Goal: Communication & Community: Ask a question

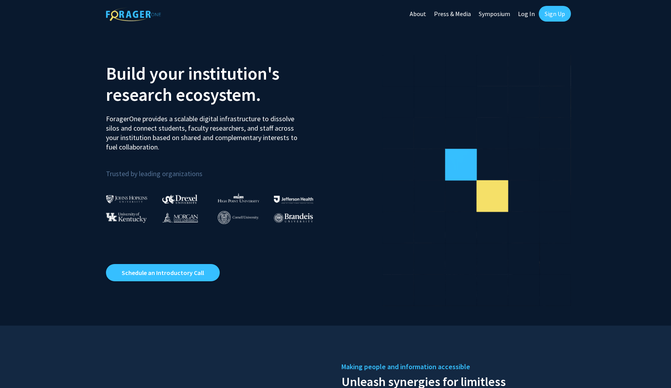
click at [557, 13] on link "Sign Up" at bounding box center [555, 14] width 32 height 16
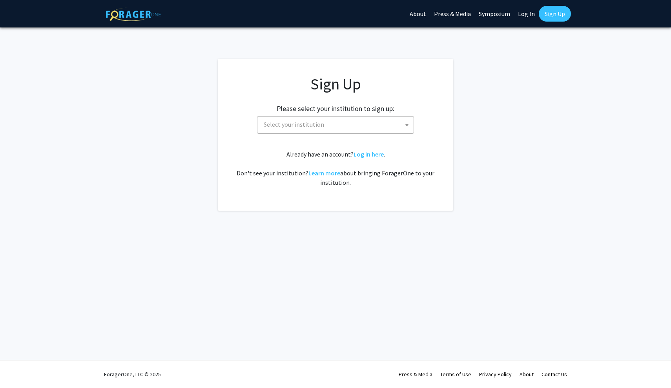
click at [376, 115] on div "Please select your institution to sign up: Baylor University Brandeis Universit…" at bounding box center [336, 115] width 216 height 37
click at [375, 123] on span "Select your institution" at bounding box center [337, 125] width 153 height 16
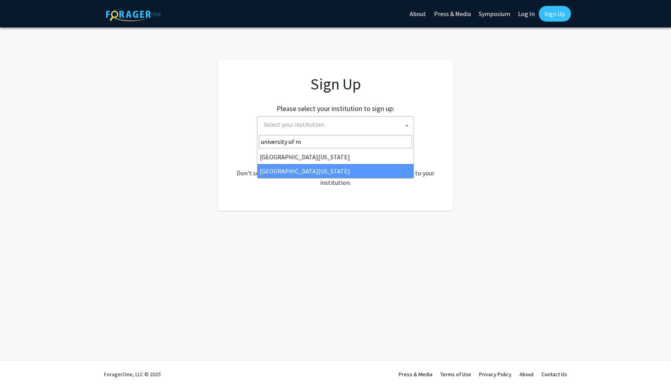
type input "university of m"
select select "33"
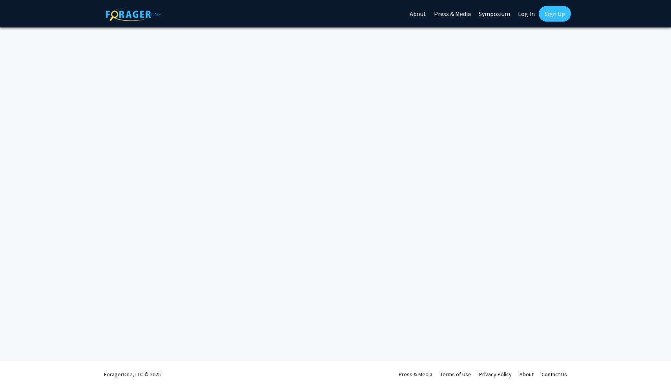
click at [528, 13] on link "Log In" at bounding box center [526, 13] width 25 height 27
click at [547, 15] on link "Sign Up" at bounding box center [555, 14] width 32 height 16
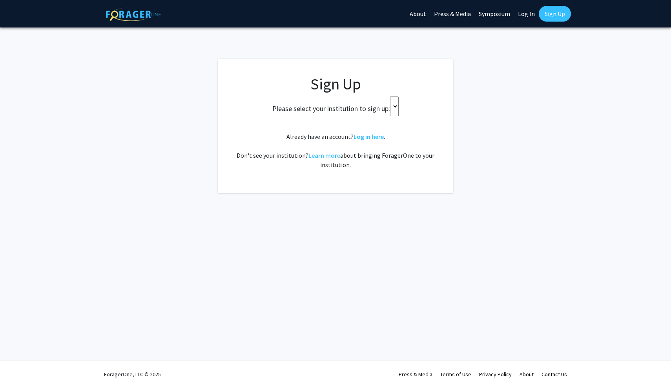
click at [397, 104] on select at bounding box center [394, 107] width 9 height 20
click at [398, 100] on select at bounding box center [394, 107] width 9 height 20
click at [531, 19] on link "Log In" at bounding box center [526, 13] width 25 height 27
click at [530, 18] on link "Log In" at bounding box center [526, 13] width 25 height 27
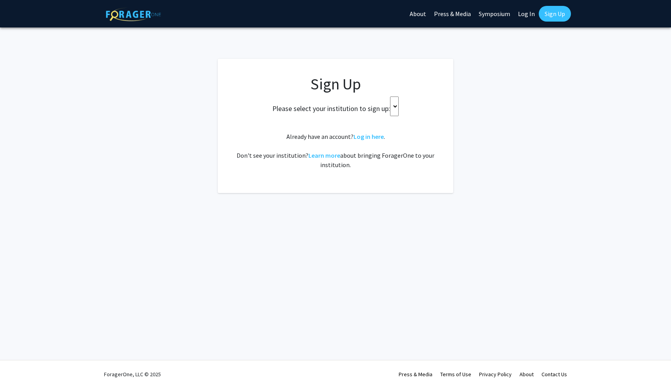
click at [529, 18] on link "Log In" at bounding box center [526, 13] width 25 height 27
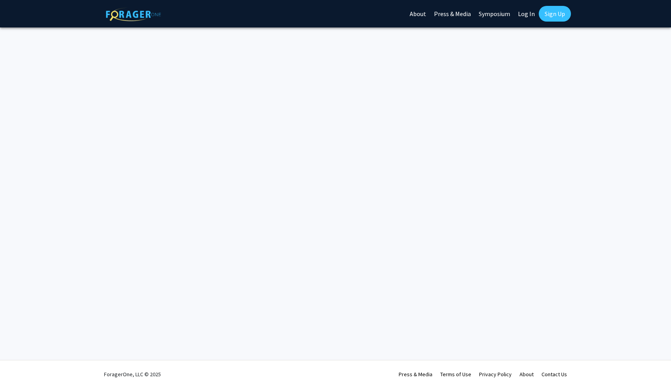
drag, startPoint x: 425, startPoint y: 24, endPoint x: 281, endPoint y: 115, distance: 171.5
click at [281, 115] on div "Skip navigation About Press & Media Symposium Log In Sign Up Complete your prof…" at bounding box center [335, 194] width 671 height 388
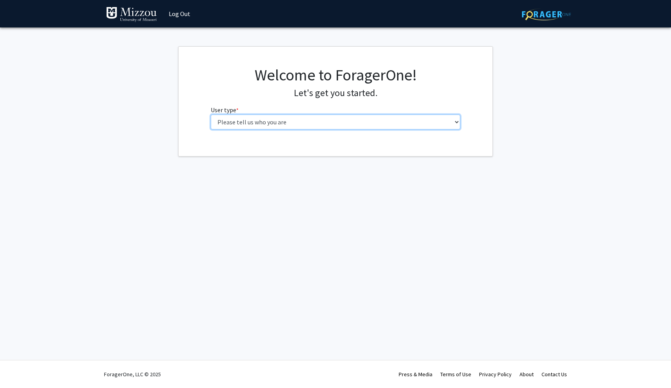
select select "1: undergrad"
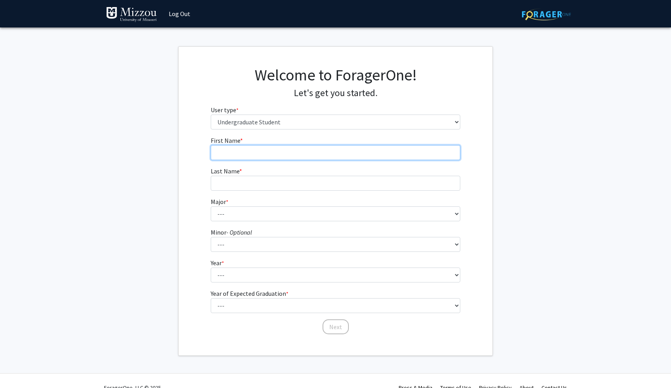
click at [344, 147] on input "First Name * required" at bounding box center [336, 152] width 250 height 15
type input "Bella"
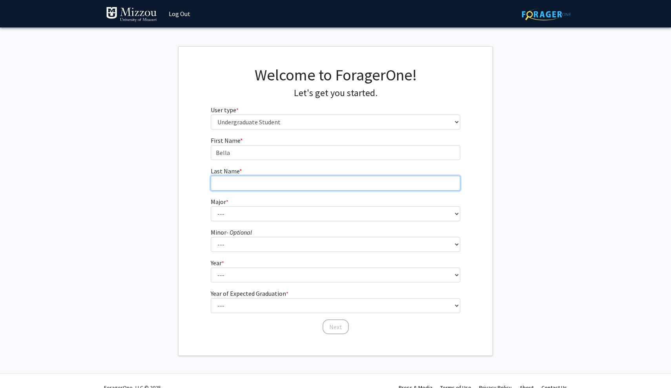
click at [307, 181] on input "Last Name * required" at bounding box center [336, 183] width 250 height 15
type input "[PERSON_NAME]"
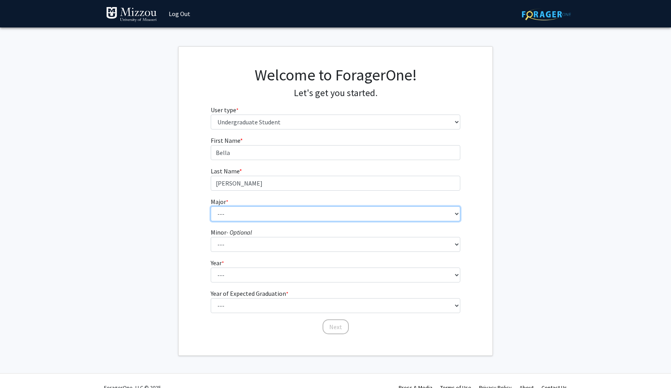
select select "73: 2565"
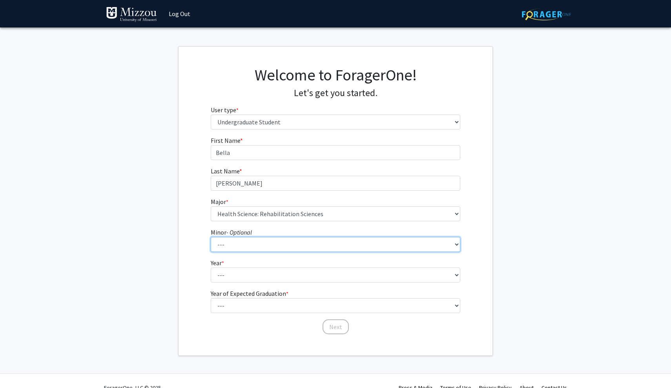
select select "83: 2039"
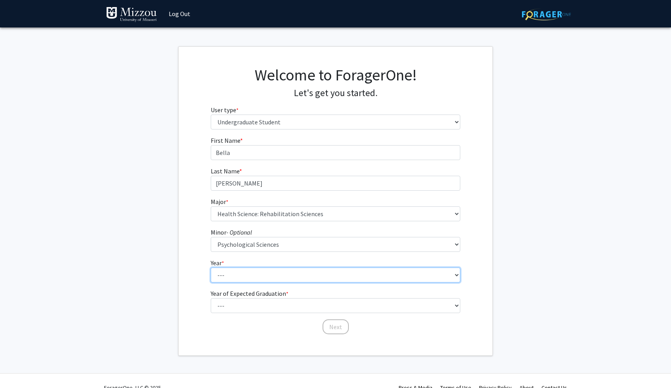
select select "2: sophomore"
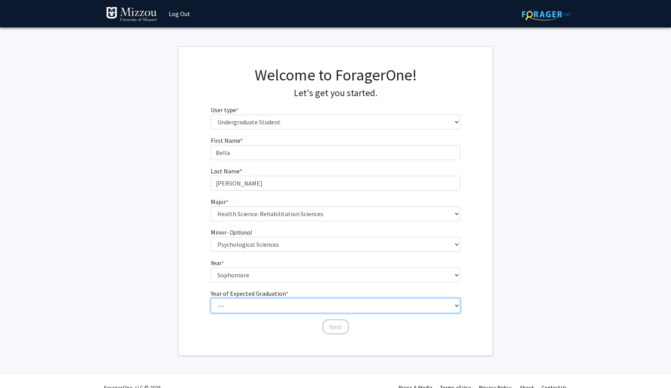
select select "4: 2028"
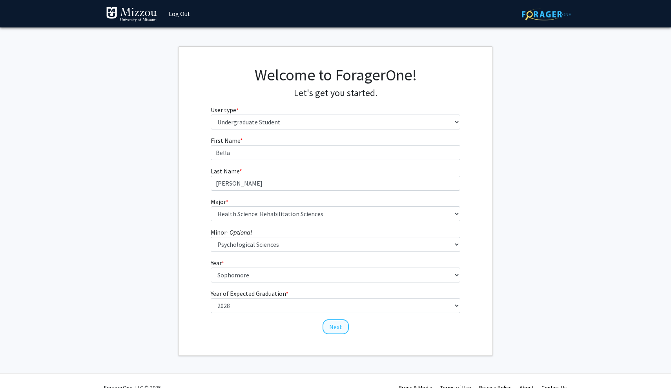
click at [340, 323] on button "Next" at bounding box center [336, 326] width 26 height 15
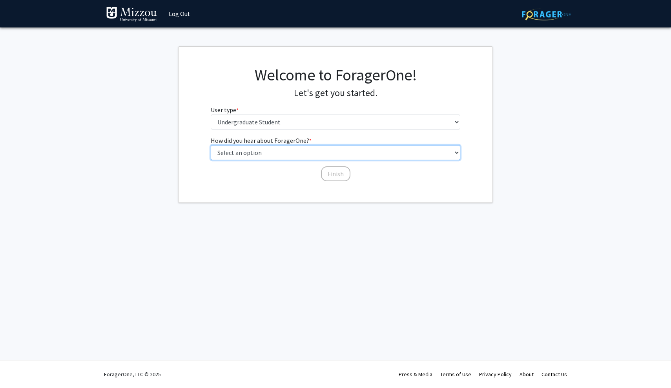
select select "2: faculty_recommendation"
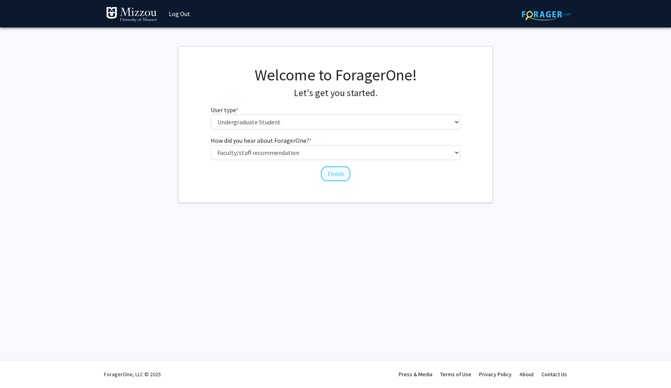
click at [334, 171] on button "Finish" at bounding box center [335, 173] width 29 height 15
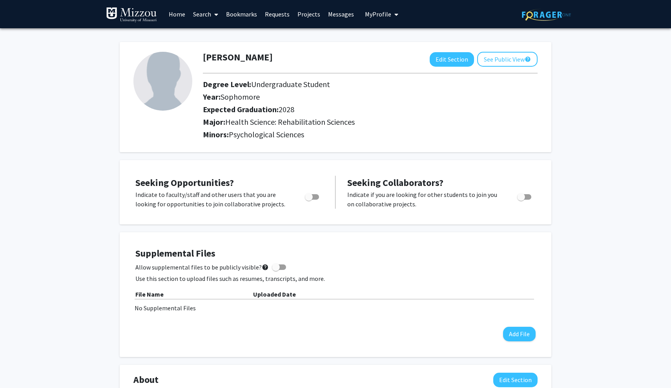
click at [214, 15] on span at bounding box center [214, 14] width 7 height 27
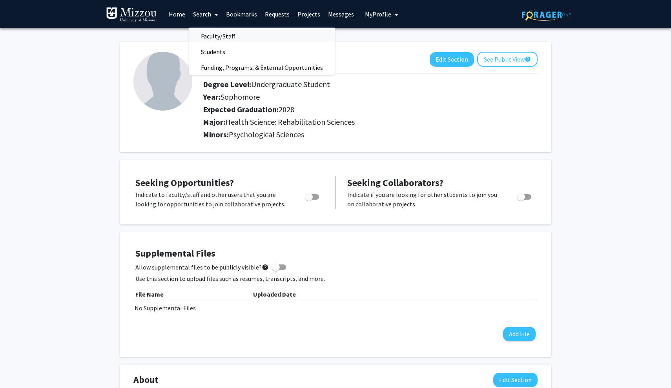
click at [224, 36] on span "Faculty/Staff" at bounding box center [218, 36] width 58 height 16
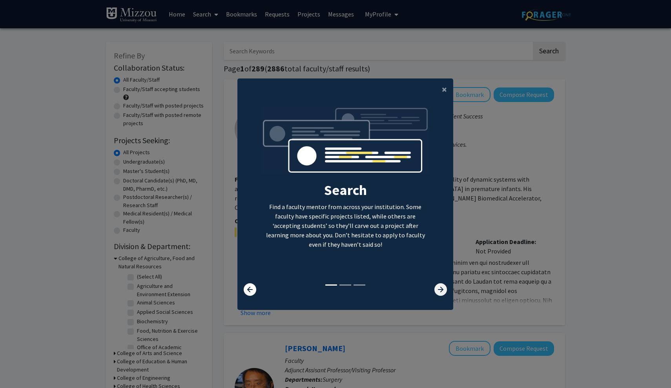
click at [441, 291] on icon at bounding box center [440, 289] width 13 height 13
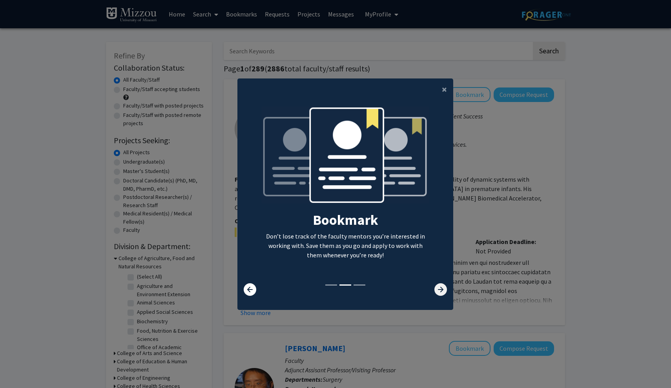
click at [441, 291] on icon at bounding box center [440, 289] width 13 height 13
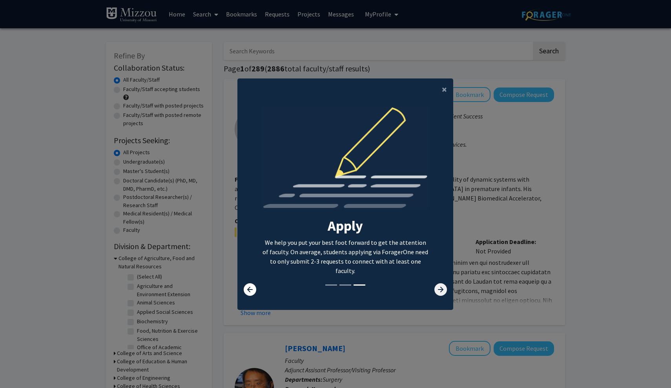
click at [441, 291] on icon at bounding box center [440, 289] width 13 height 13
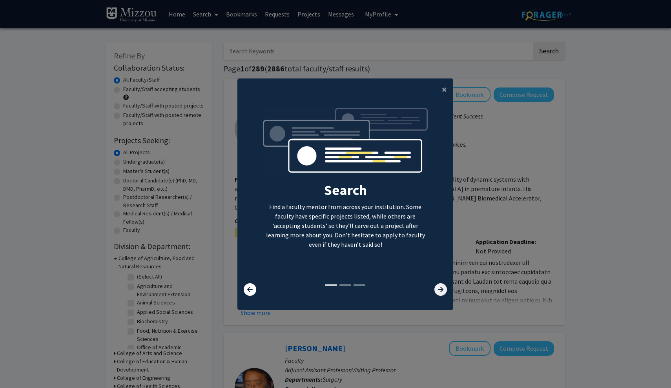
click at [441, 291] on icon at bounding box center [440, 289] width 13 height 13
click at [443, 83] on span "×" at bounding box center [444, 89] width 5 height 12
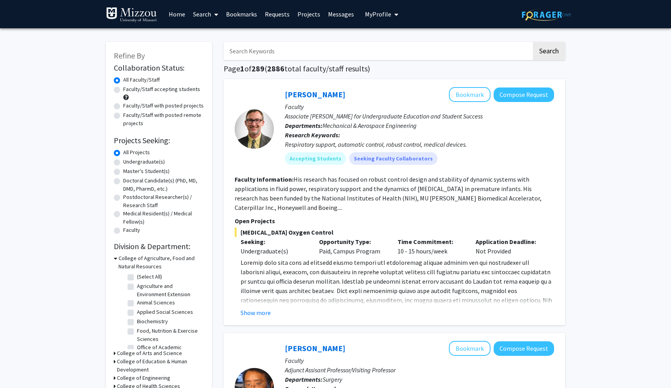
click at [397, 48] on input "Search Keywords" at bounding box center [378, 51] width 308 height 18
type input "D"
click at [549, 52] on button "Search" at bounding box center [549, 51] width 32 height 18
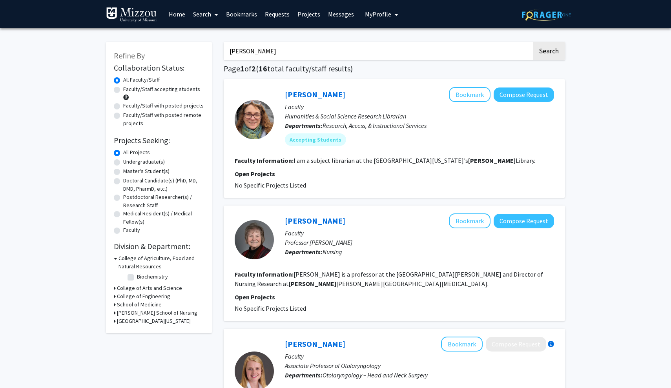
type input "Ellis Kalton"
click at [549, 52] on button "Search" at bounding box center [549, 51] width 32 height 18
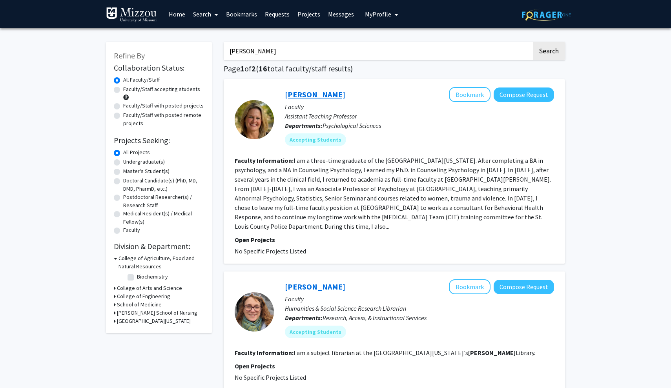
click at [328, 97] on link "Carrie Ellis-Kalton" at bounding box center [315, 94] width 60 height 10
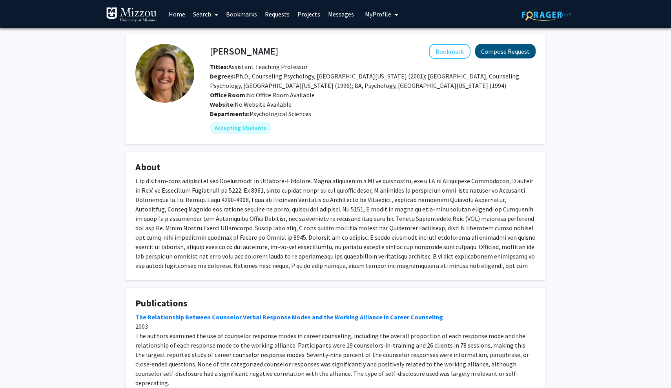
click at [486, 58] on button "Compose Request" at bounding box center [505, 51] width 60 height 15
click at [240, 50] on h4 "Carrie Ellis-Kalton" at bounding box center [244, 51] width 68 height 15
click at [513, 52] on button "Compose Request" at bounding box center [505, 51] width 60 height 15
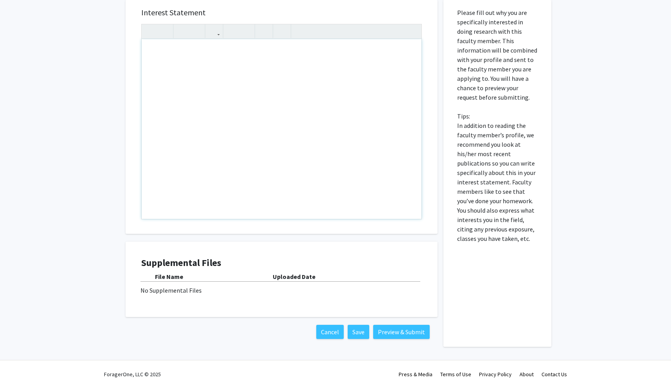
scroll to position [138, 0]
click at [268, 95] on div "Note to users with screen readers: Please press Alt+0 or Option+0 to deactivate…" at bounding box center [282, 129] width 280 height 180
type textarea "I am in the online class of Psych-1030.&nbsp;"
click at [384, 339] on div "Cancel Save Preview & Submit" at bounding box center [282, 332] width 312 height 30
click at [385, 334] on button "Preview & Submit" at bounding box center [401, 332] width 57 height 14
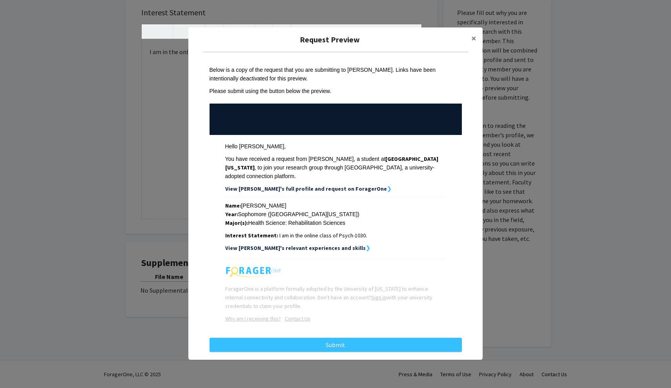
scroll to position [0, 0]
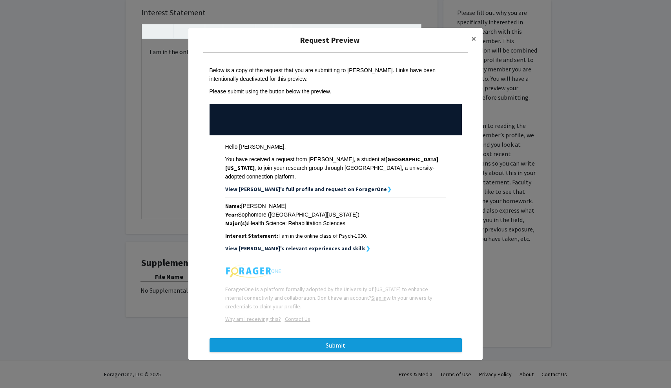
click at [322, 345] on button "Submit" at bounding box center [336, 345] width 252 height 14
